Goal: Information Seeking & Learning: Learn about a topic

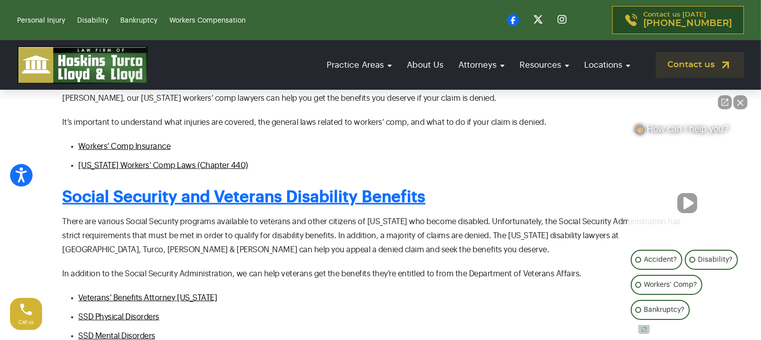
scroll to position [1152, 0]
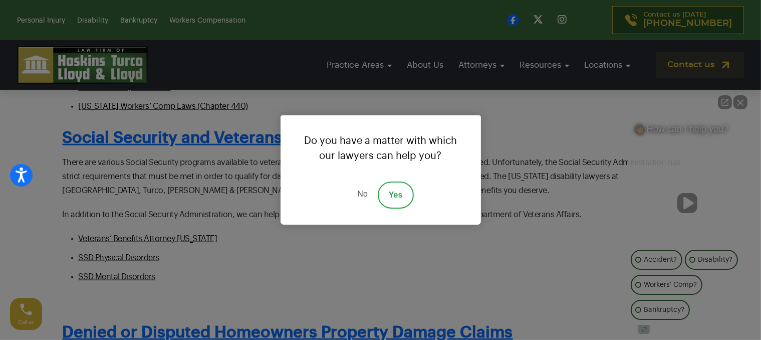
click at [358, 191] on link "No" at bounding box center [362, 194] width 30 height 27
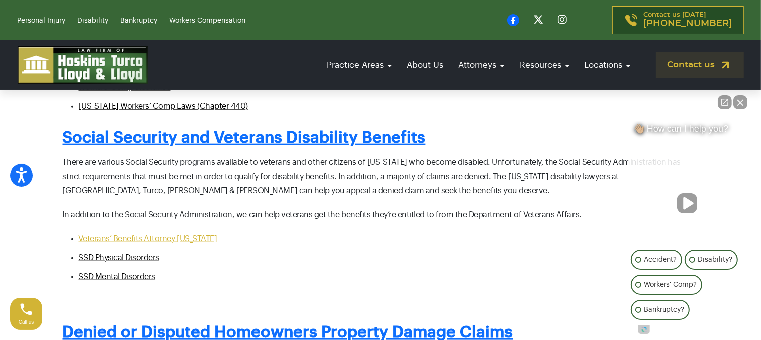
click at [131, 234] on span "Veterans’ Benefits Attorney [US_STATE]" at bounding box center [148, 238] width 139 height 8
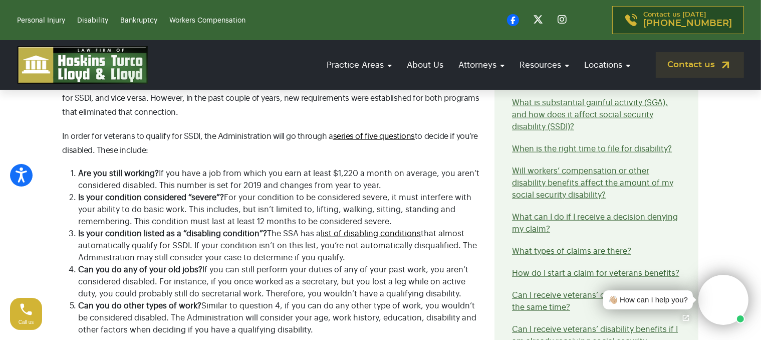
scroll to position [1002, 0]
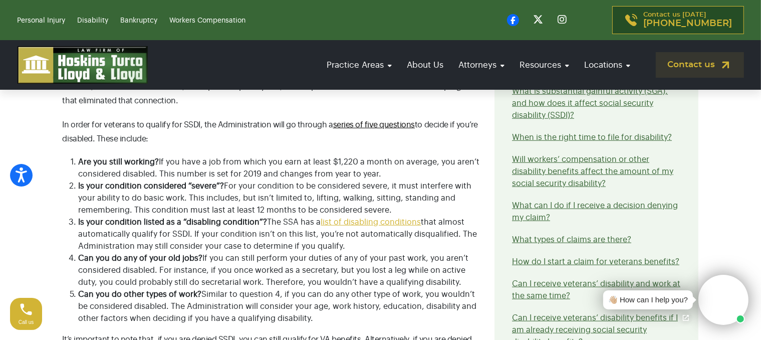
click at [367, 218] on link "list of disabling conditions" at bounding box center [371, 222] width 100 height 8
